Goal: Task Accomplishment & Management: Manage account settings

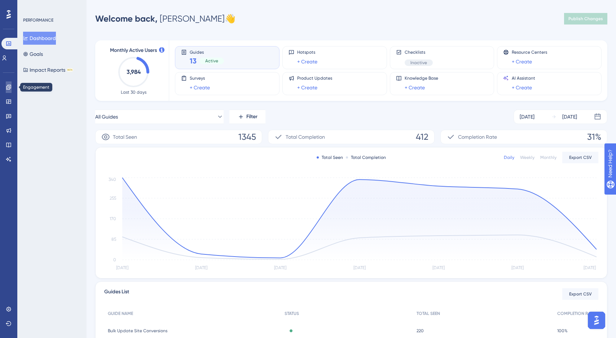
click at [6, 89] on icon at bounding box center [8, 87] width 5 height 5
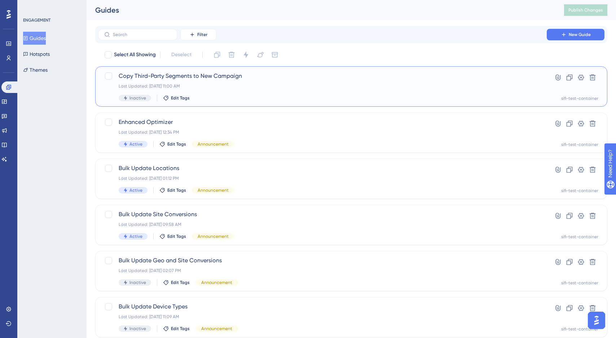
click at [257, 82] on div "Copy Third-Party Segments to New Campaign Last Updated: Sep 17 2025, 11:00 AM I…" at bounding box center [323, 87] width 408 height 30
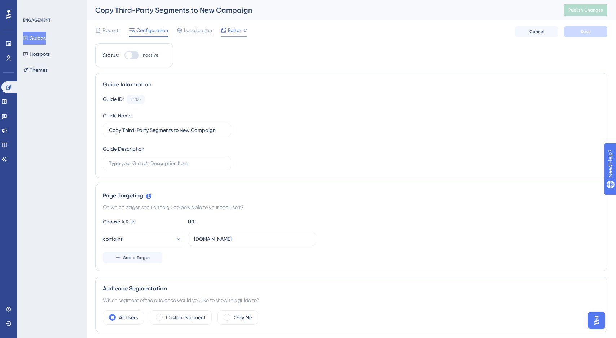
click at [229, 30] on span "Editor" at bounding box center [234, 30] width 13 height 9
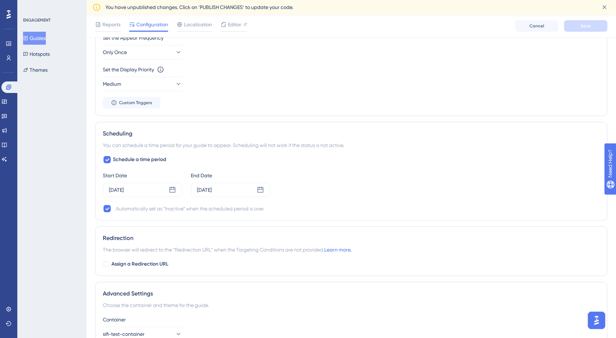
scroll to position [444, 0]
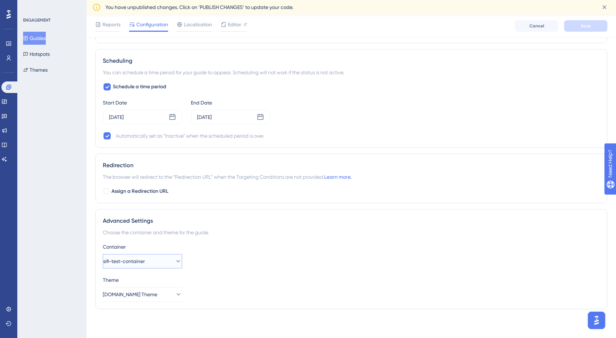
click at [175, 264] on icon at bounding box center [178, 261] width 7 height 7
click at [223, 261] on div "Container sifi-test-container sifi-test-container sifi-test-container bt-main-c…" at bounding box center [351, 256] width 497 height 26
click at [163, 291] on button "Simpli.fi Theme" at bounding box center [142, 294] width 79 height 14
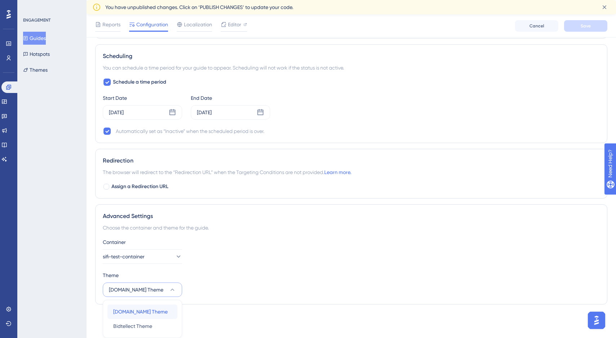
click at [144, 313] on span "Simpli.fi Theme" at bounding box center [140, 312] width 54 height 9
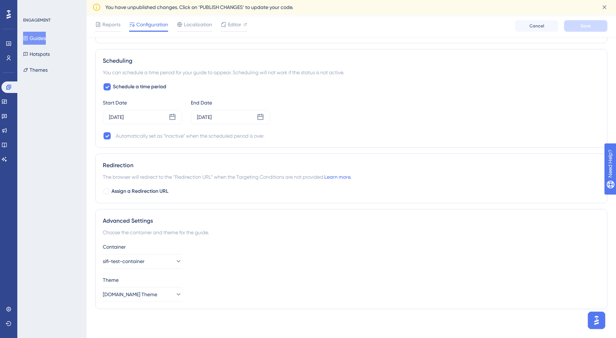
click at [259, 267] on div "Container sifi-test-container" at bounding box center [351, 256] width 497 height 26
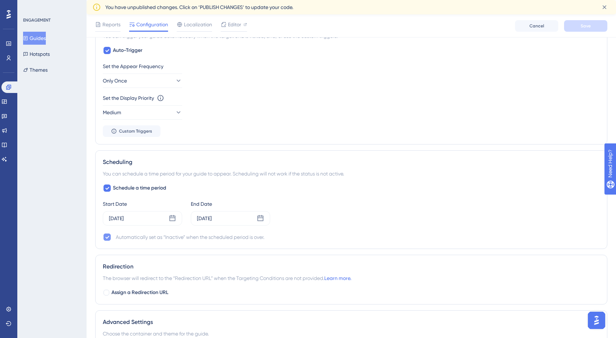
scroll to position [334, 0]
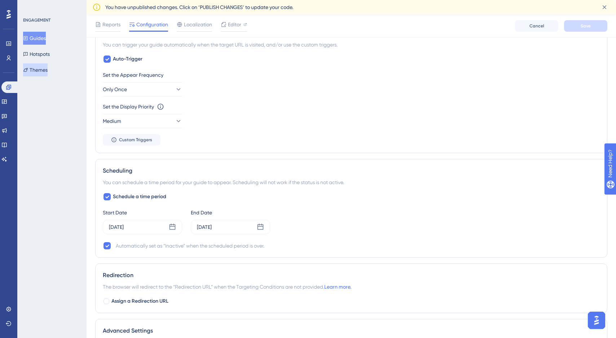
click at [44, 74] on button "Themes" at bounding box center [35, 69] width 25 height 13
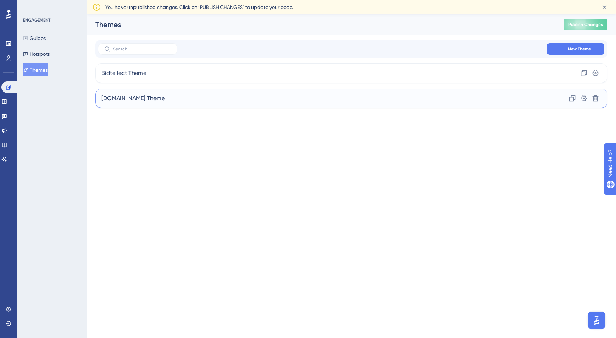
click at [208, 107] on div "Simpli.fi Theme Clone Settings Delete" at bounding box center [351, 98] width 512 height 19
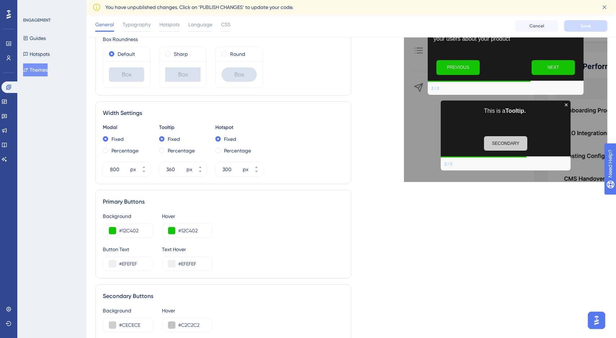
scroll to position [210, 0]
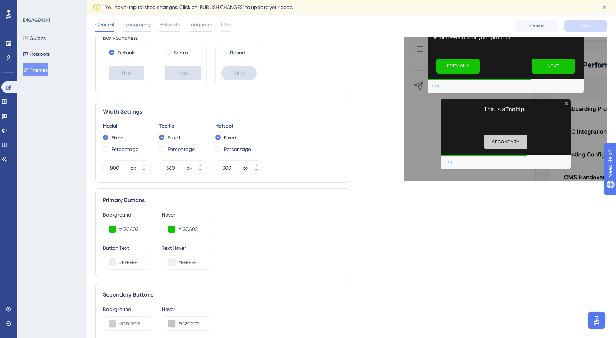
click at [554, 227] on div "Live Preview Header 1 is the first one Header 2 is the cool one Header 3 is the…" at bounding box center [479, 153] width 256 height 604
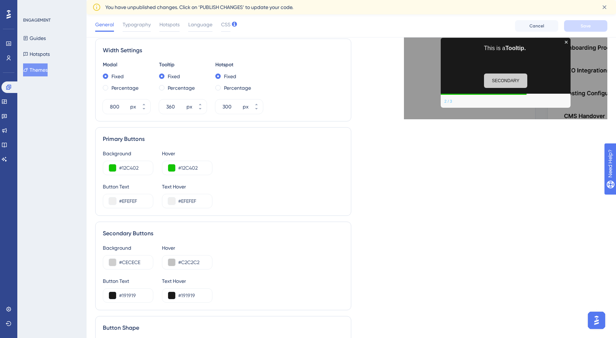
click at [461, 263] on div "Live Preview Header 1 is the first one Header 2 is the cool one Header 3 is the…" at bounding box center [479, 91] width 256 height 604
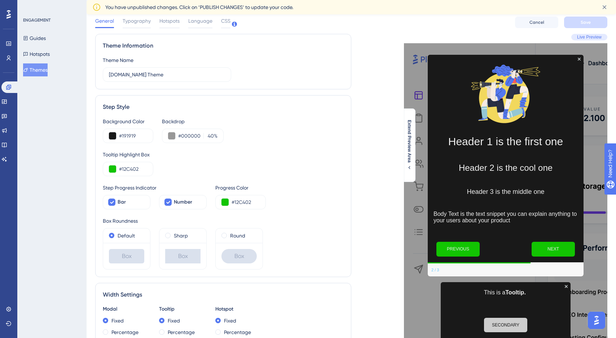
scroll to position [0, 0]
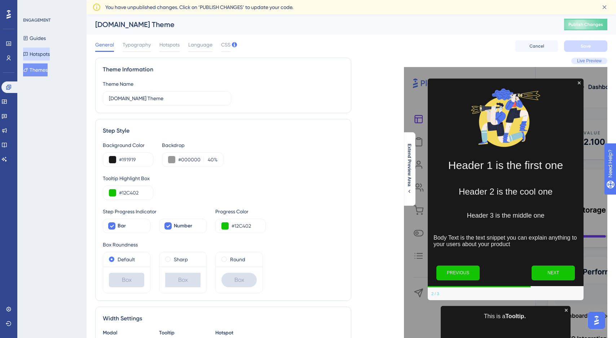
click at [28, 54] on icon at bounding box center [25, 54] width 5 height 5
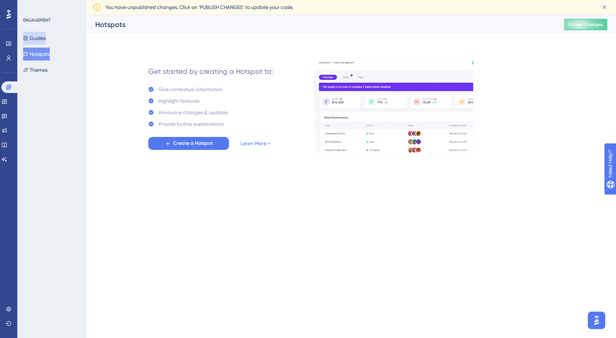
click at [36, 41] on button "Guides" at bounding box center [34, 38] width 23 height 13
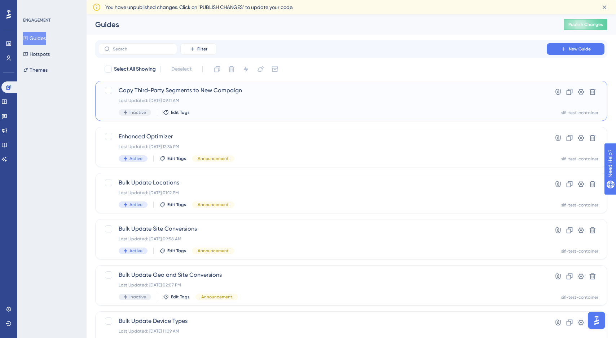
click at [388, 104] on div "Copy Third-Party Segments to New Campaign Last Updated: Sep 18 2025, 09:11 AM I…" at bounding box center [323, 101] width 408 height 30
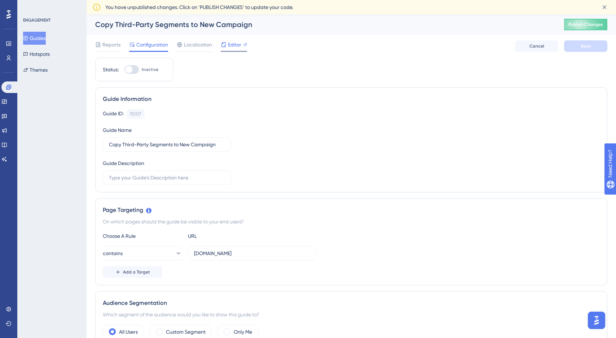
click at [236, 43] on span "Editor" at bounding box center [234, 44] width 13 height 9
click at [8, 87] on icon at bounding box center [9, 87] width 6 height 6
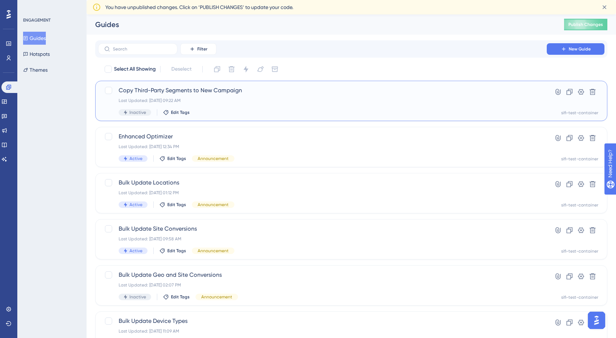
click at [212, 90] on span "Copy Third-Party Segments to New Campaign" at bounding box center [323, 90] width 408 height 9
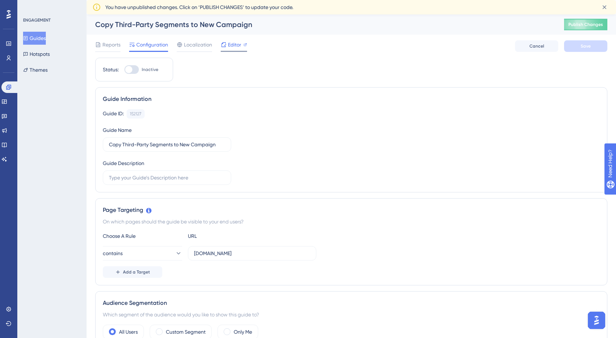
click at [232, 42] on span "Editor" at bounding box center [234, 44] width 13 height 9
click at [572, 26] on span "Publish Changes" at bounding box center [585, 25] width 35 height 6
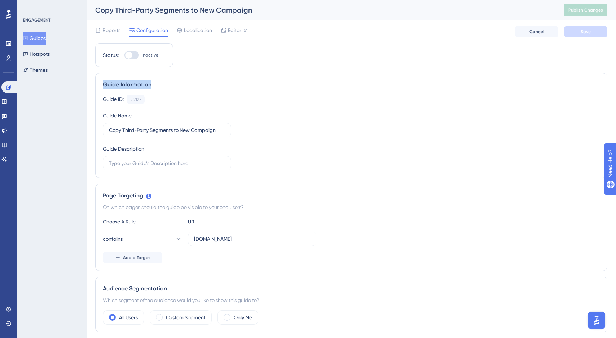
drag, startPoint x: 131, startPoint y: 54, endPoint x: 162, endPoint y: 83, distance: 43.1
click at [124, 54] on div "Status: Inactive" at bounding box center [134, 55] width 63 height 9
click at [131, 54] on div at bounding box center [128, 55] width 7 height 7
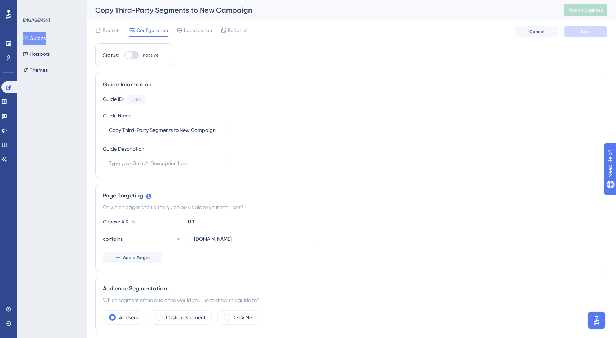
click at [124, 55] on input "Inactive" at bounding box center [124, 55] width 0 height 0
checkbox input "true"
click at [584, 28] on button "Save" at bounding box center [585, 32] width 43 height 12
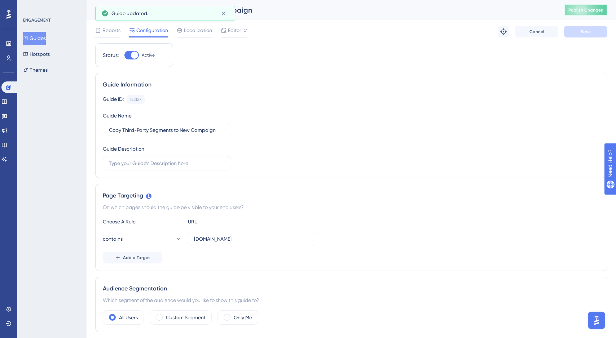
click at [581, 10] on span "Publish Changes" at bounding box center [585, 10] width 35 height 6
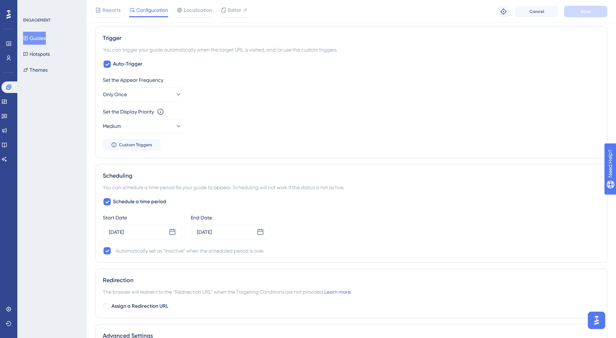
scroll to position [316, 0]
click at [175, 95] on icon at bounding box center [178, 93] width 7 height 7
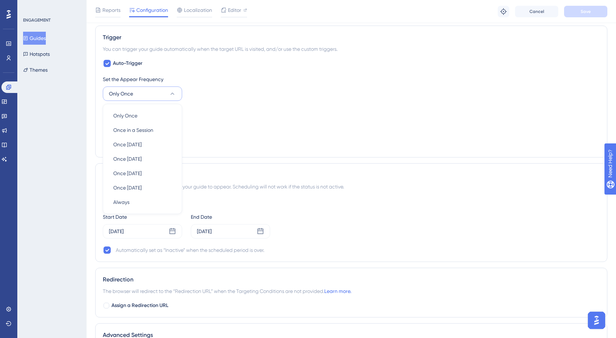
click at [209, 92] on div "Set the Appear Frequency Only Once Only Once Only Once Once in a Session Once i…" at bounding box center [351, 88] width 497 height 26
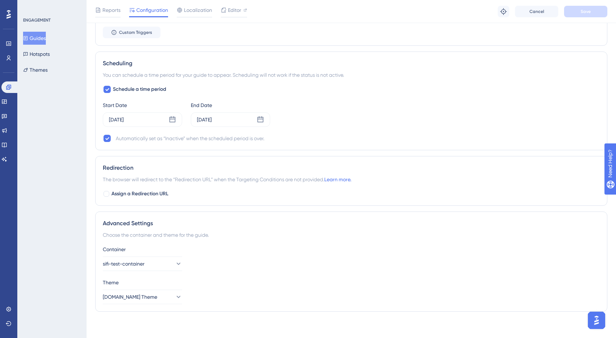
scroll to position [430, 0]
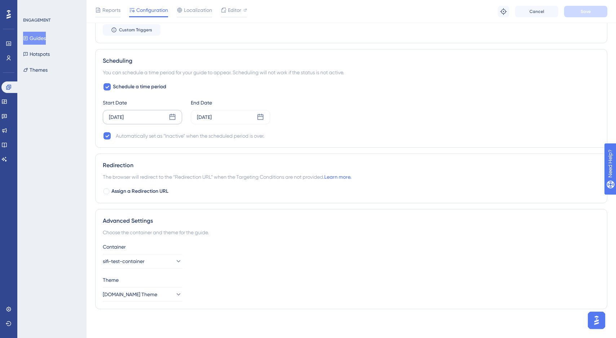
click at [172, 115] on icon at bounding box center [172, 117] width 7 height 7
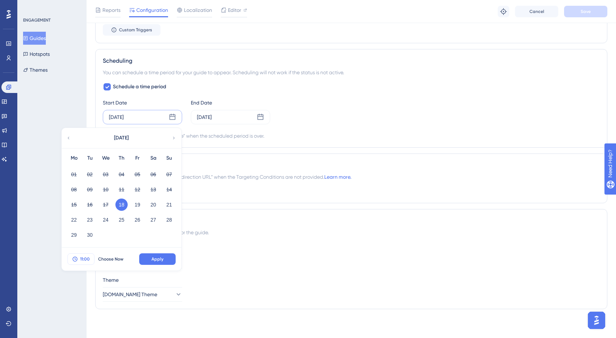
click at [85, 259] on span "11:00" at bounding box center [85, 259] width 10 height 6
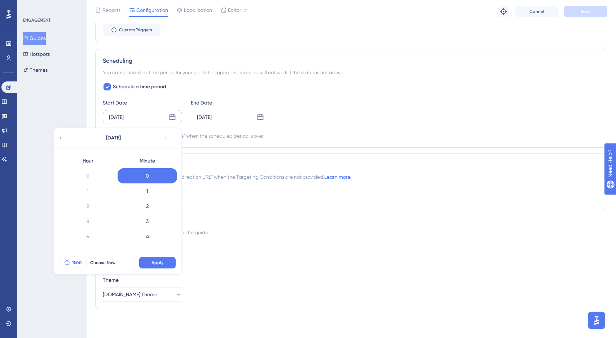
scroll to position [136, 0]
click at [96, 178] on div "9" at bounding box center [88, 176] width 60 height 15
click at [163, 264] on span "Apply" at bounding box center [157, 263] width 12 height 6
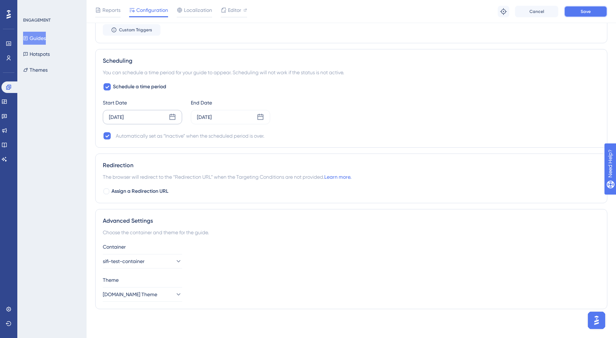
click at [585, 11] on span "Save" at bounding box center [586, 12] width 10 height 6
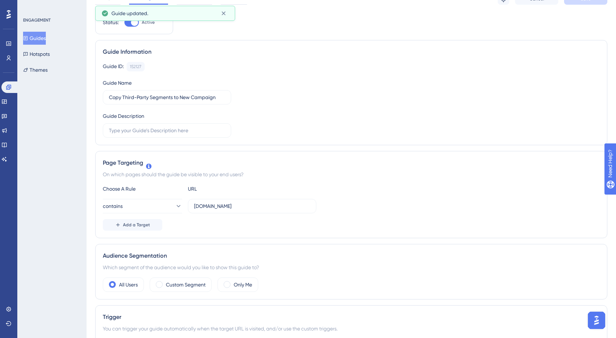
scroll to position [0, 0]
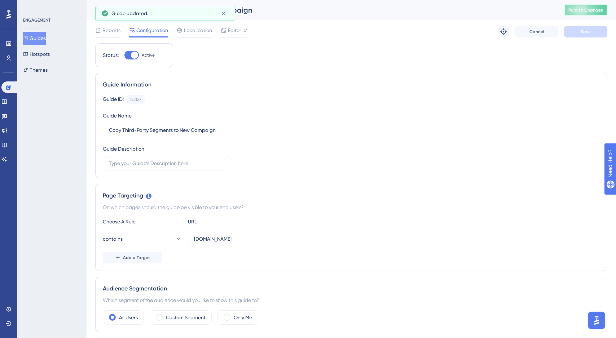
click at [582, 10] on span "Publish Changes" at bounding box center [585, 10] width 35 height 6
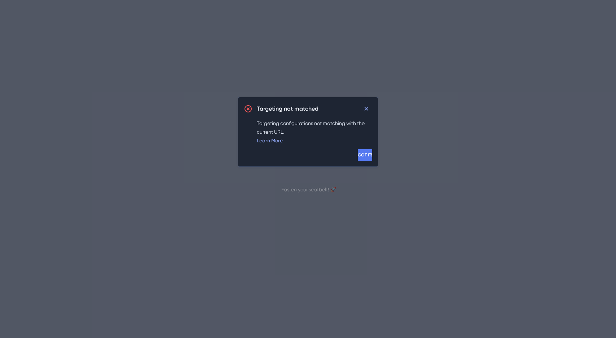
click at [358, 155] on button "GOT IT!" at bounding box center [365, 155] width 14 height 12
